Goal: Transaction & Acquisition: Purchase product/service

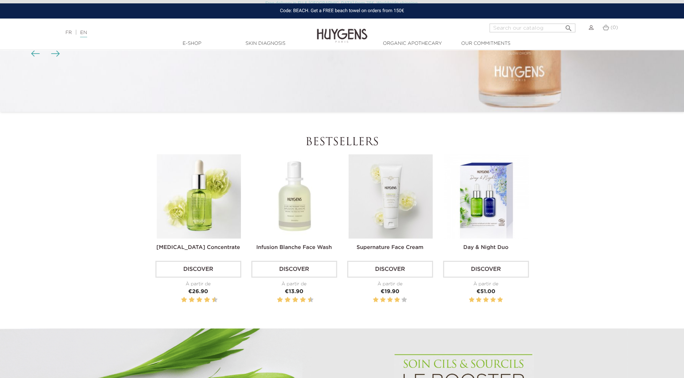
scroll to position [213, 0]
click at [203, 193] on img at bounding box center [199, 196] width 84 height 84
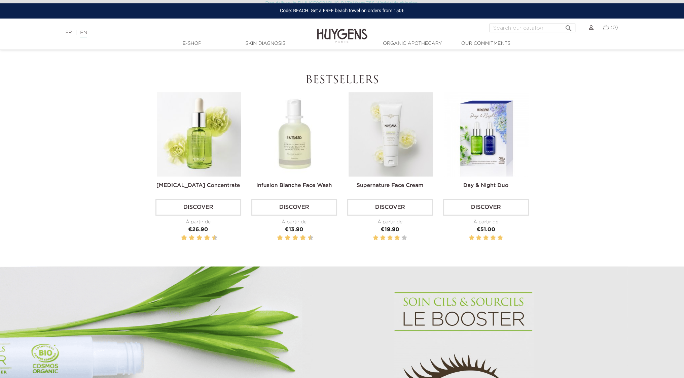
scroll to position [319, 0]
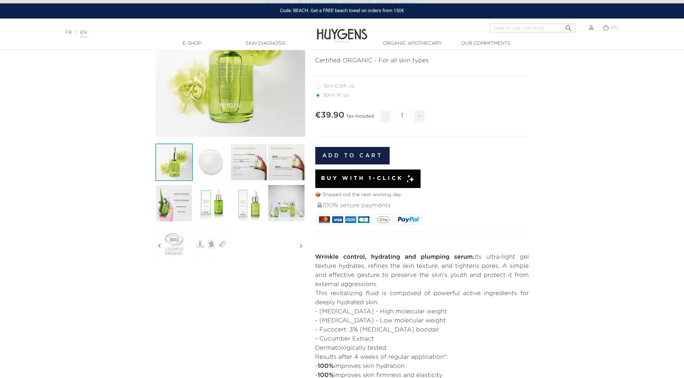
scroll to position [101, 0]
click at [393, 174] on span "Buy with 1-Click" at bounding box center [362, 178] width 82 height 8
click at [346, 36] on img at bounding box center [342, 31] width 50 height 26
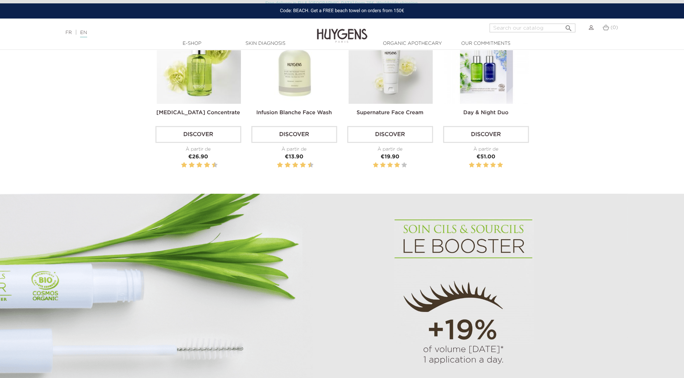
scroll to position [347, 0]
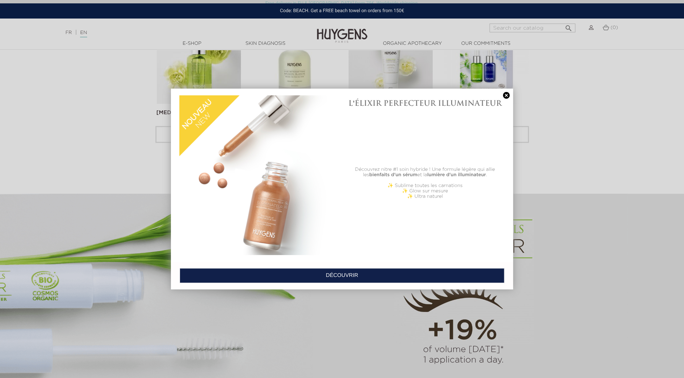
click at [506, 95] on link at bounding box center [506, 95] width 9 height 7
